Goal: Check status: Check status

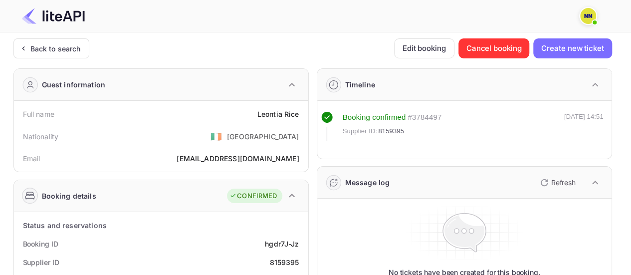
click at [69, 47] on div "Back to search" at bounding box center [55, 48] width 50 height 10
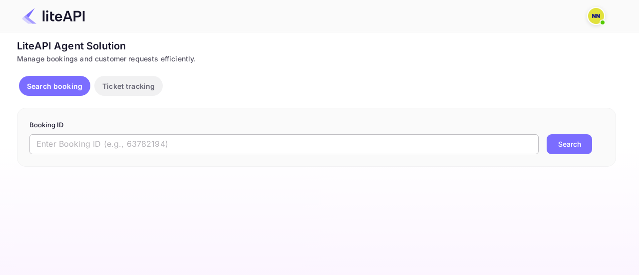
click at [137, 136] on input "text" at bounding box center [283, 144] width 509 height 20
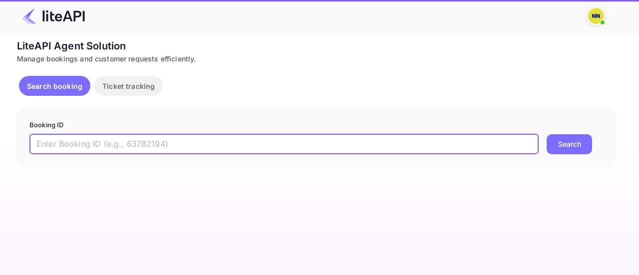
paste input "udC-63ISO"
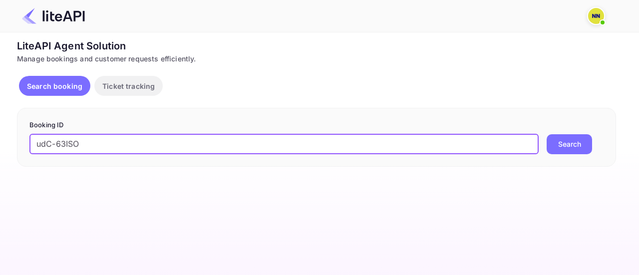
type input "udC-63ISO"
click at [547, 134] on button "Search" at bounding box center [569, 144] width 45 height 20
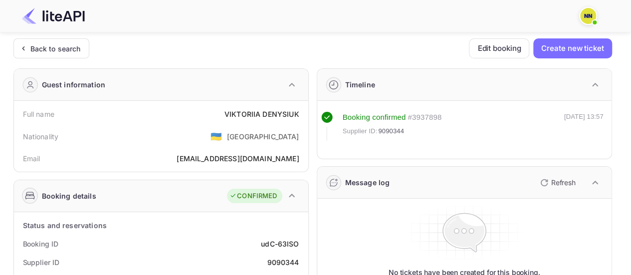
scroll to position [150, 0]
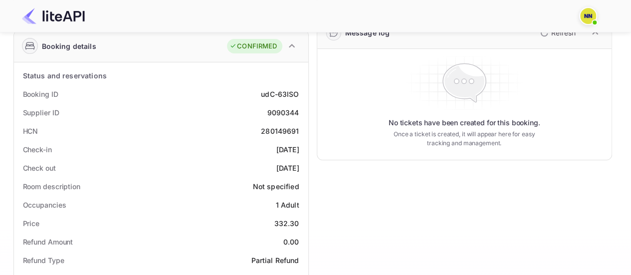
click at [281, 132] on div "280149691" at bounding box center [280, 131] width 38 height 10
click at [281, 133] on div "280149691" at bounding box center [280, 131] width 38 height 10
copy div "280149691"
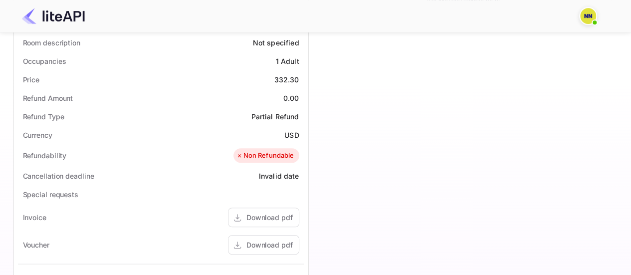
scroll to position [449, 0]
